Goal: Task Accomplishment & Management: Manage account settings

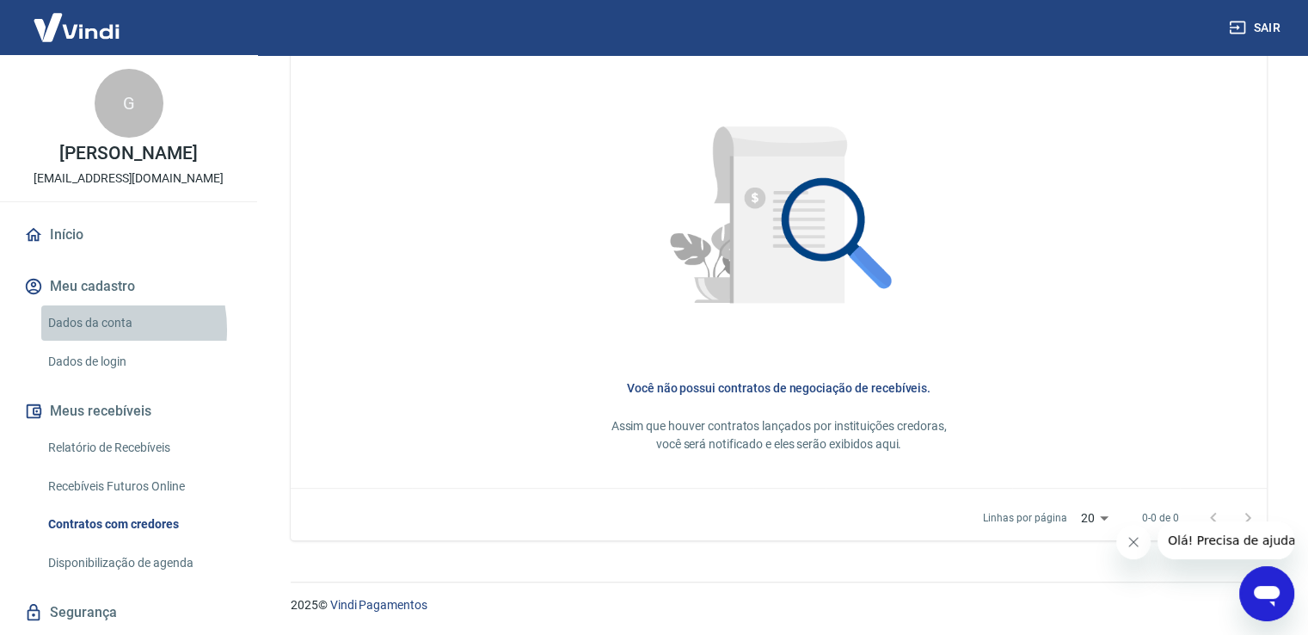
click at [89, 329] on link "Dados da conta" at bounding box center [138, 322] width 195 height 35
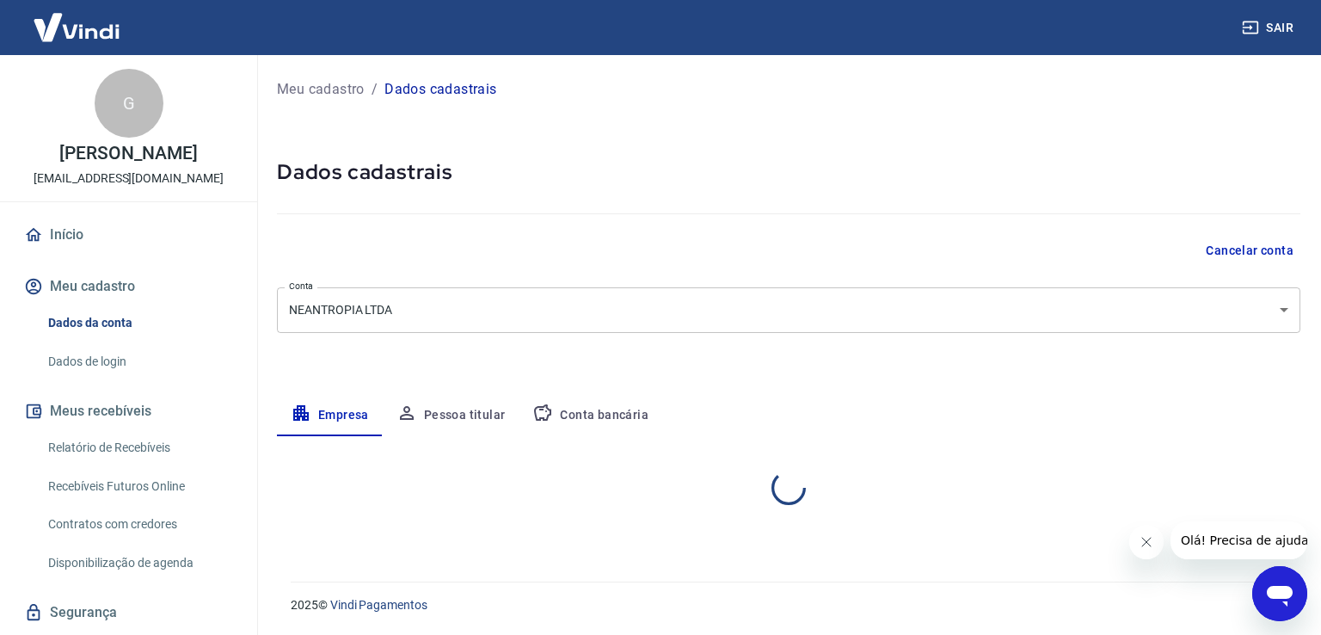
select select "PR"
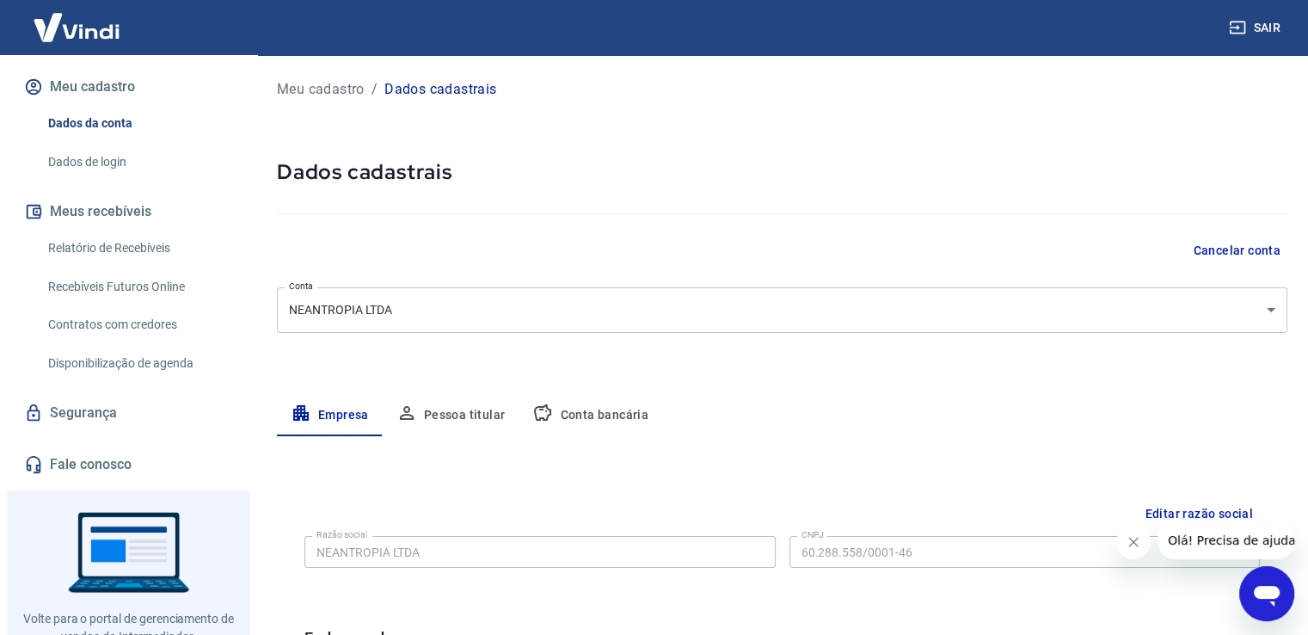
scroll to position [170, 0]
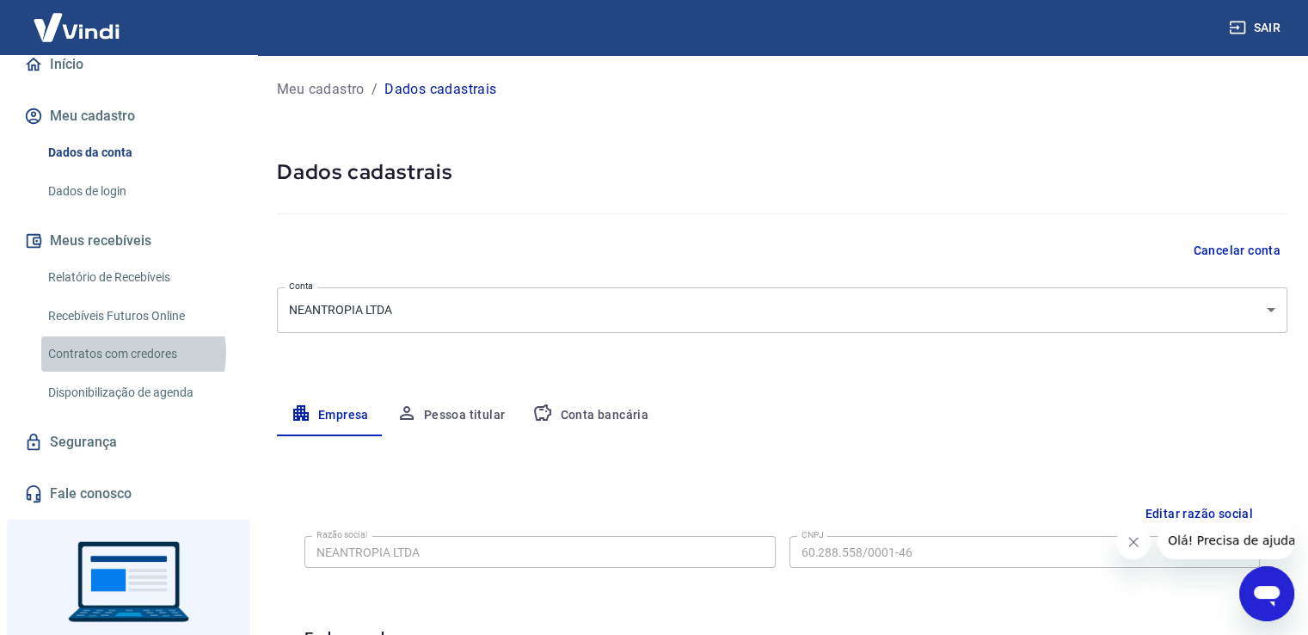
click at [129, 352] on link "Contratos com credores" at bounding box center [138, 353] width 195 height 35
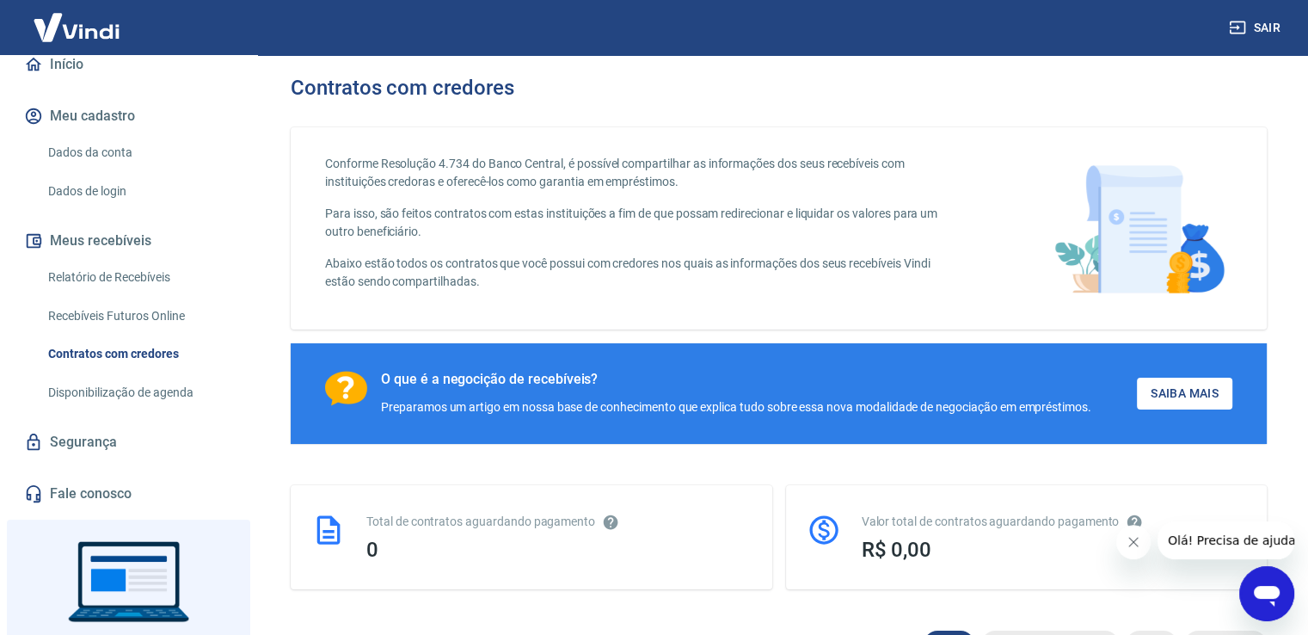
click at [148, 397] on link "Disponibilização de agenda" at bounding box center [138, 392] width 195 height 35
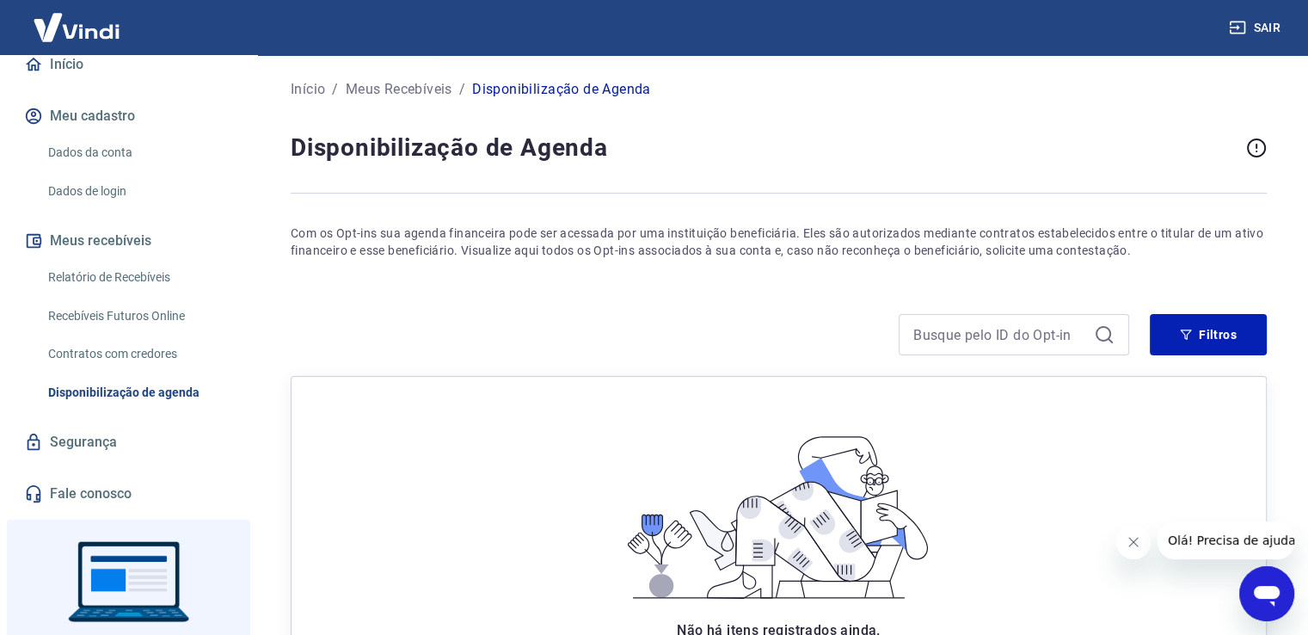
click at [155, 340] on link "Contratos com credores" at bounding box center [138, 353] width 195 height 35
click at [86, 309] on link "Recebíveis Futuros Online" at bounding box center [138, 315] width 195 height 35
